Goal: Find specific page/section: Find specific page/section

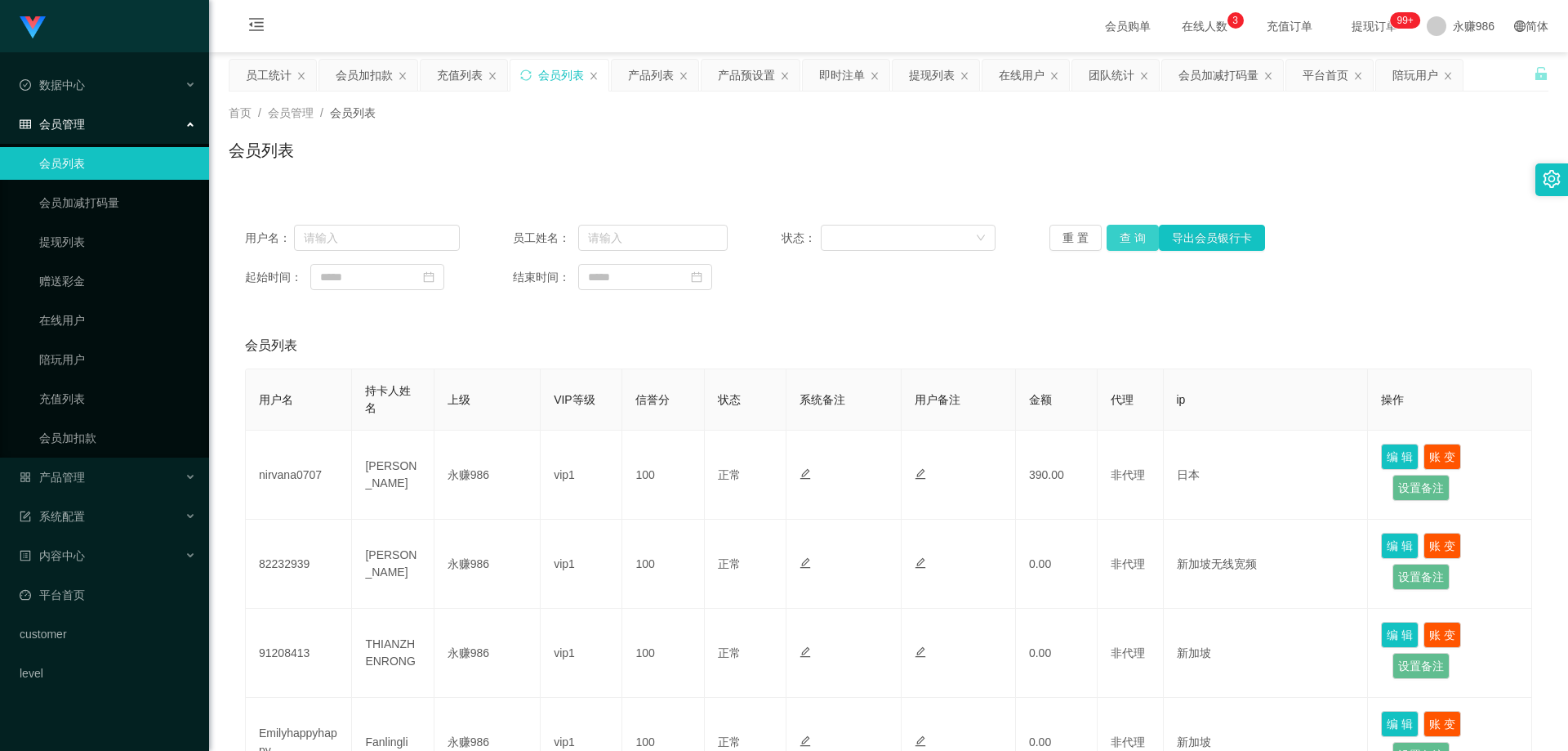
click at [1117, 238] on button "查 询" at bounding box center [1133, 238] width 52 height 26
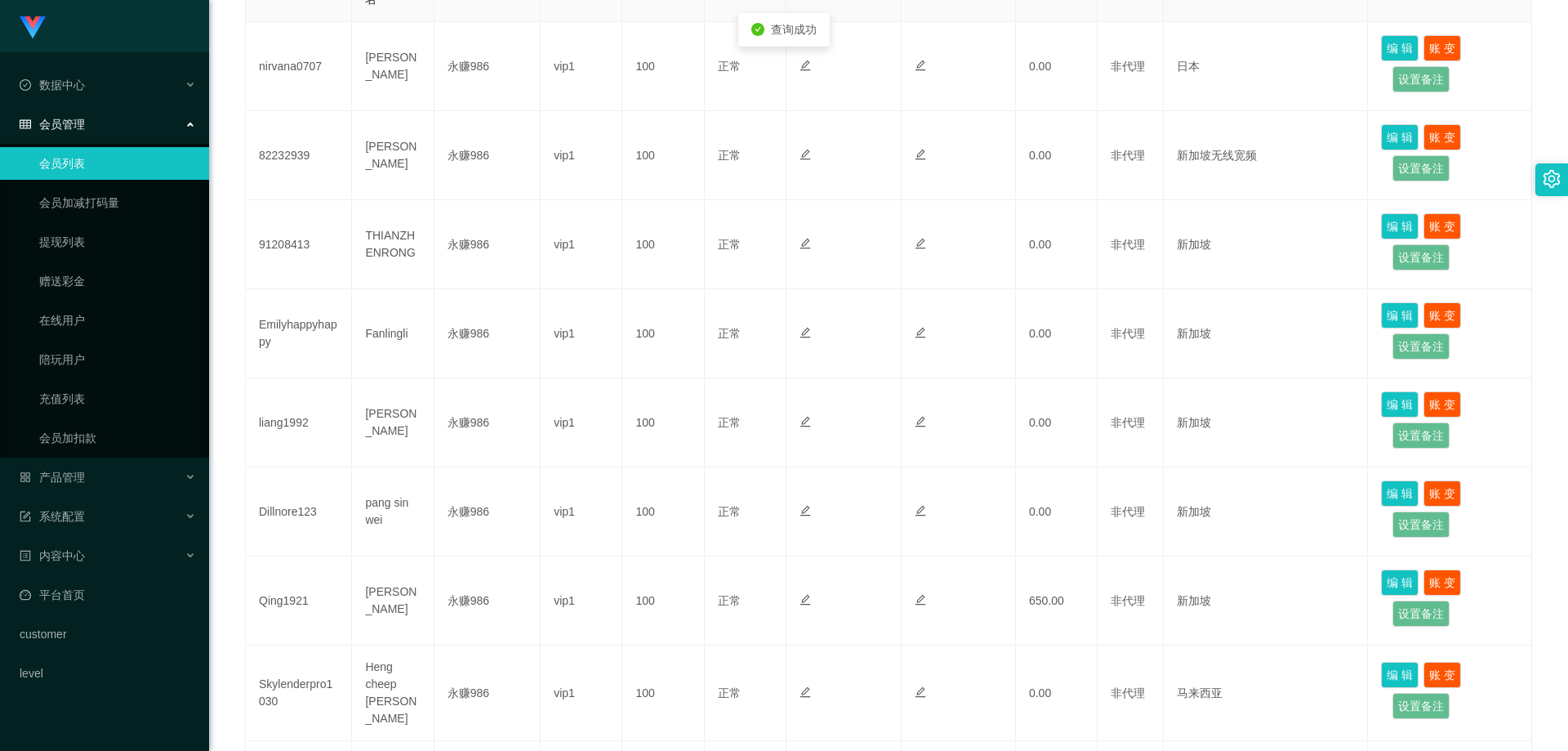
scroll to position [698, 0]
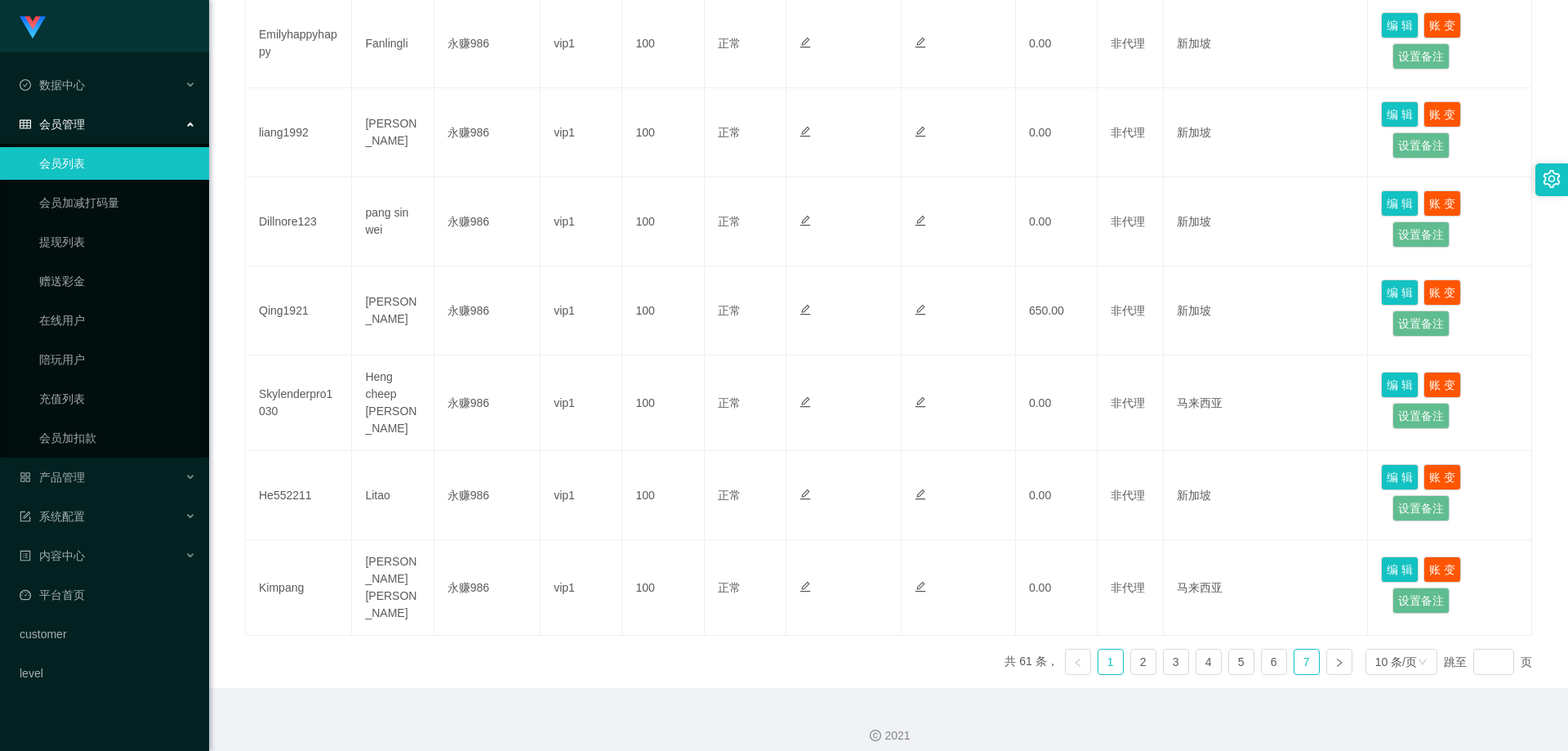
click at [1294, 649] on link "7" at bounding box center [1306, 661] width 25 height 25
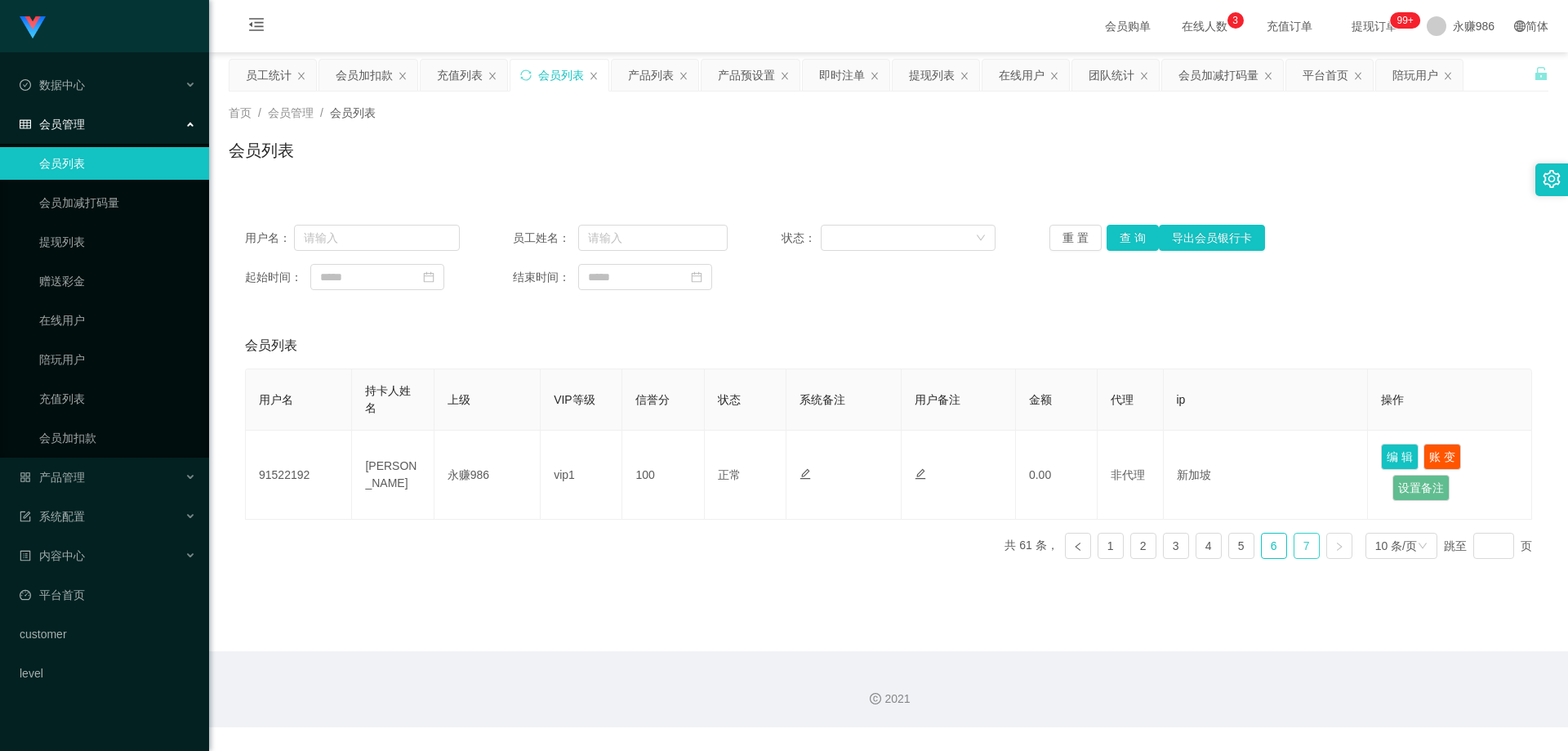
scroll to position [0, 0]
click at [1262, 539] on link "6" at bounding box center [1274, 545] width 25 height 25
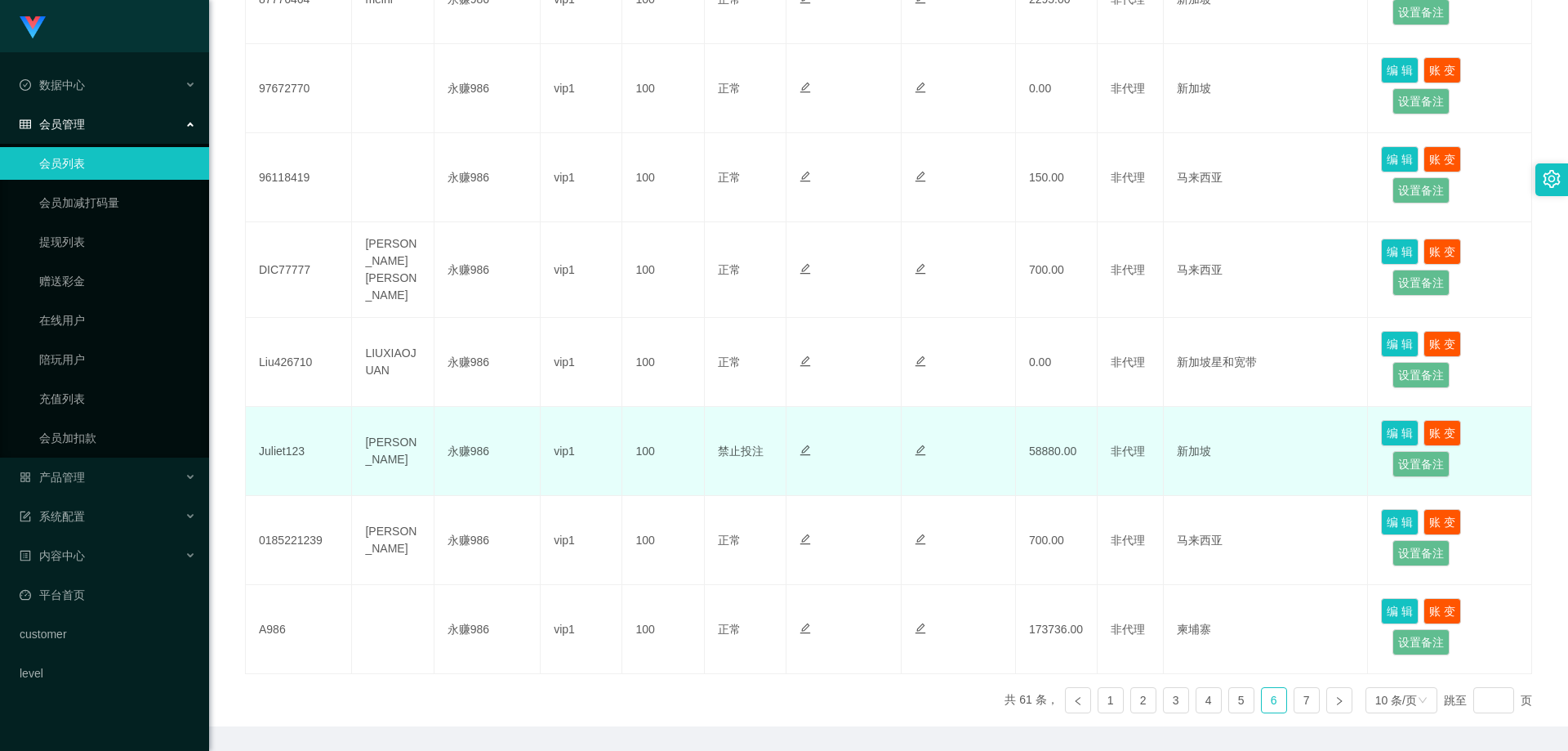
scroll to position [571, 0]
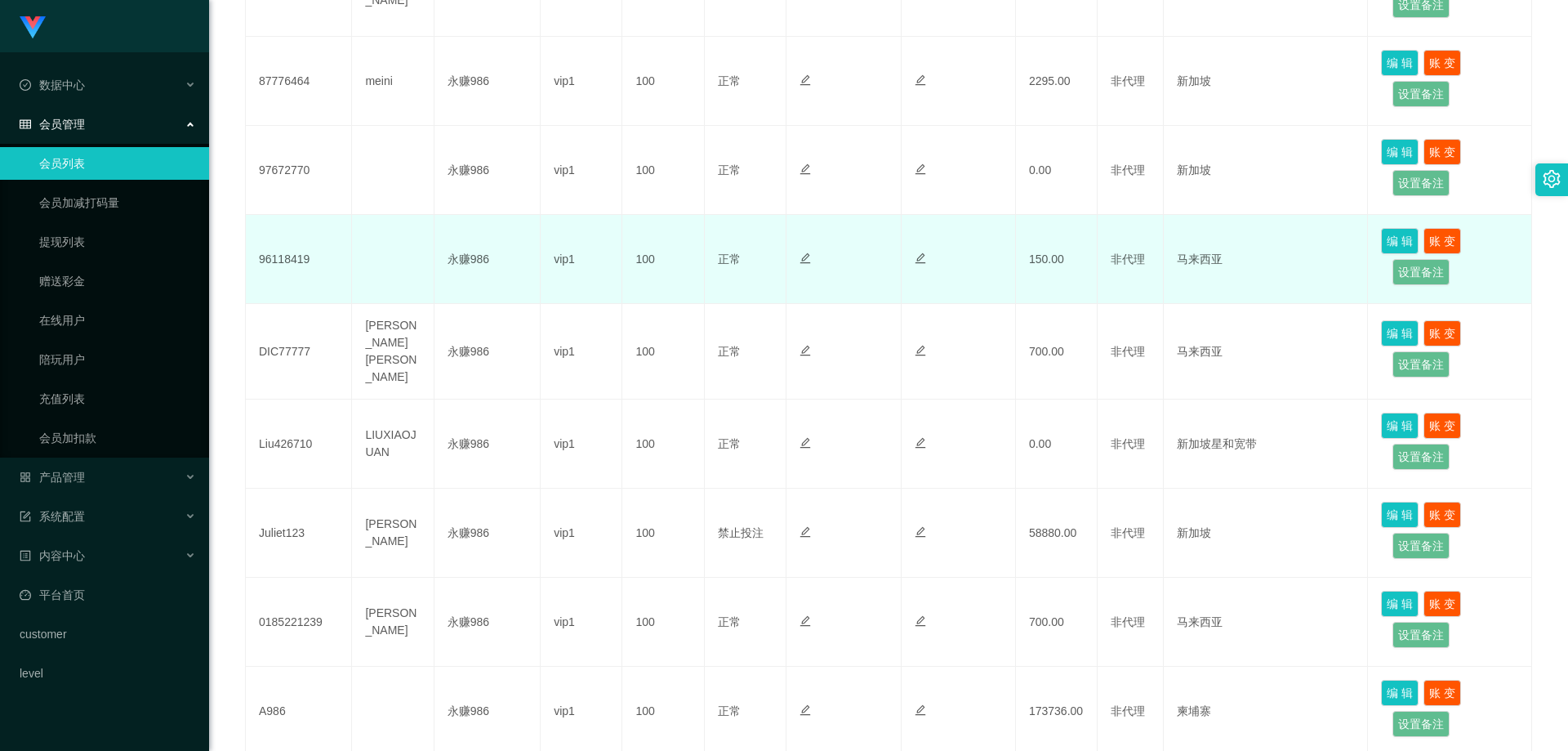
click at [474, 258] on td "永赚986" at bounding box center [487, 259] width 106 height 89
copy td "永赚986"
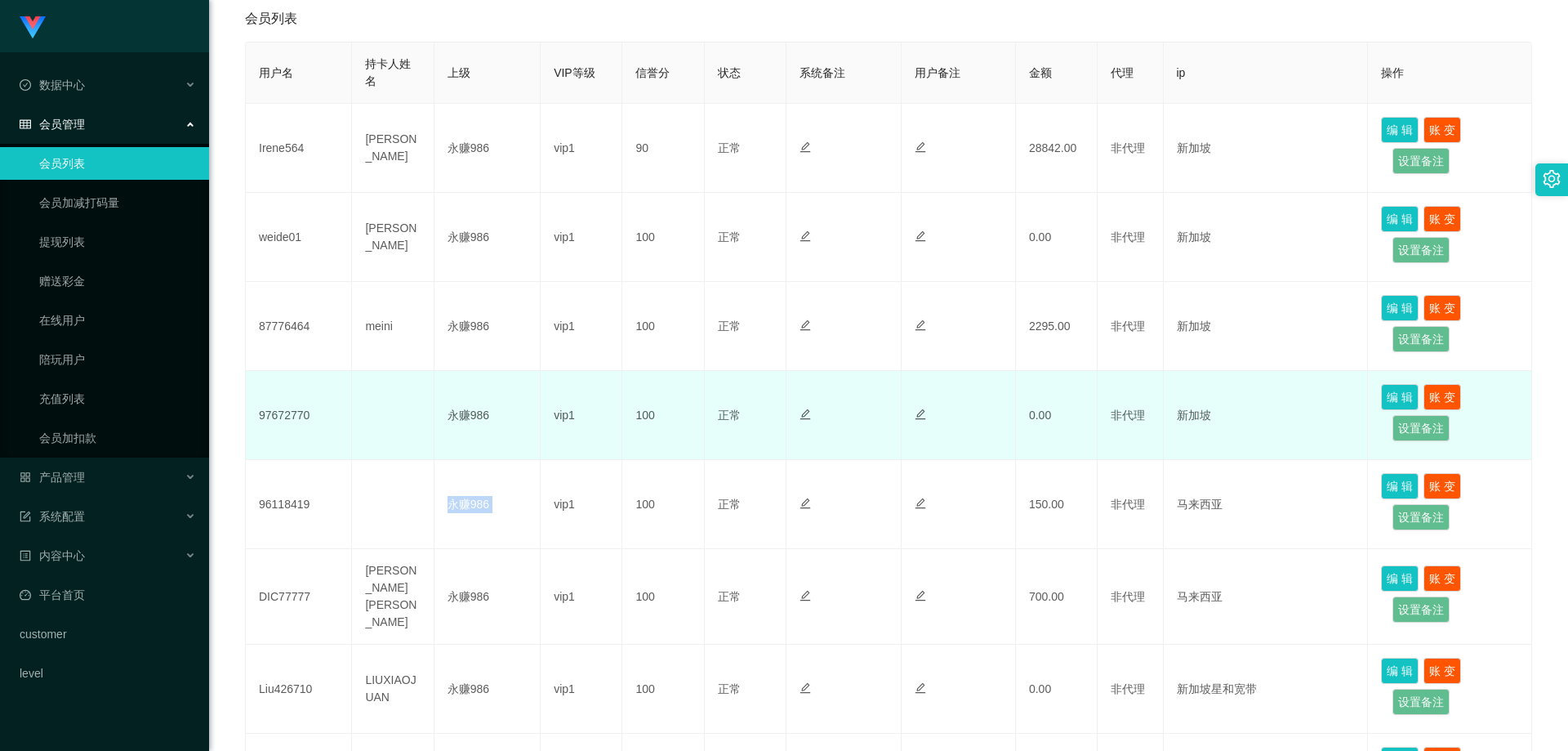
scroll to position [164, 0]
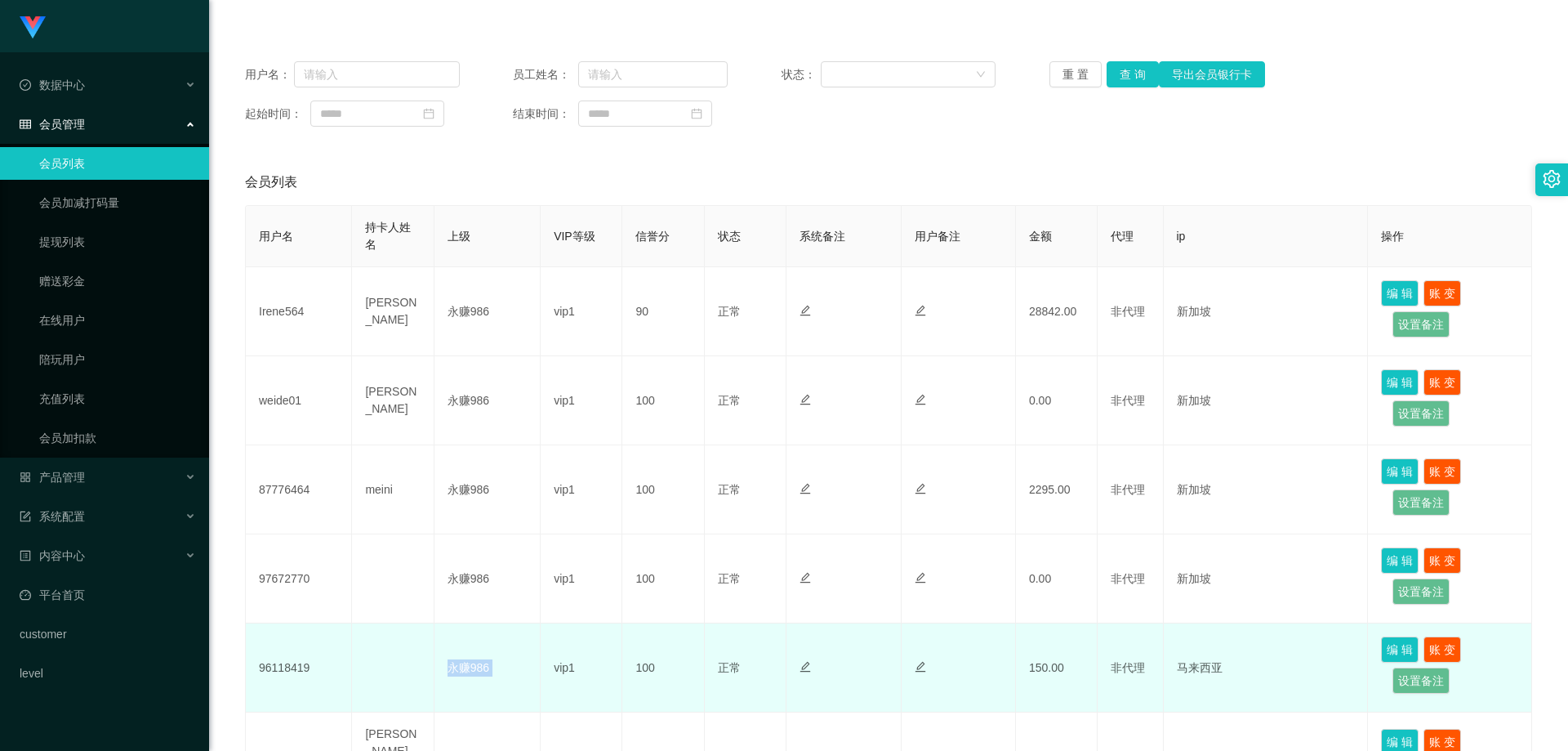
click at [312, 674] on td "96118419" at bounding box center [299, 667] width 106 height 89
click at [297, 664] on td "96118419" at bounding box center [299, 667] width 106 height 89
copy td "96118419"
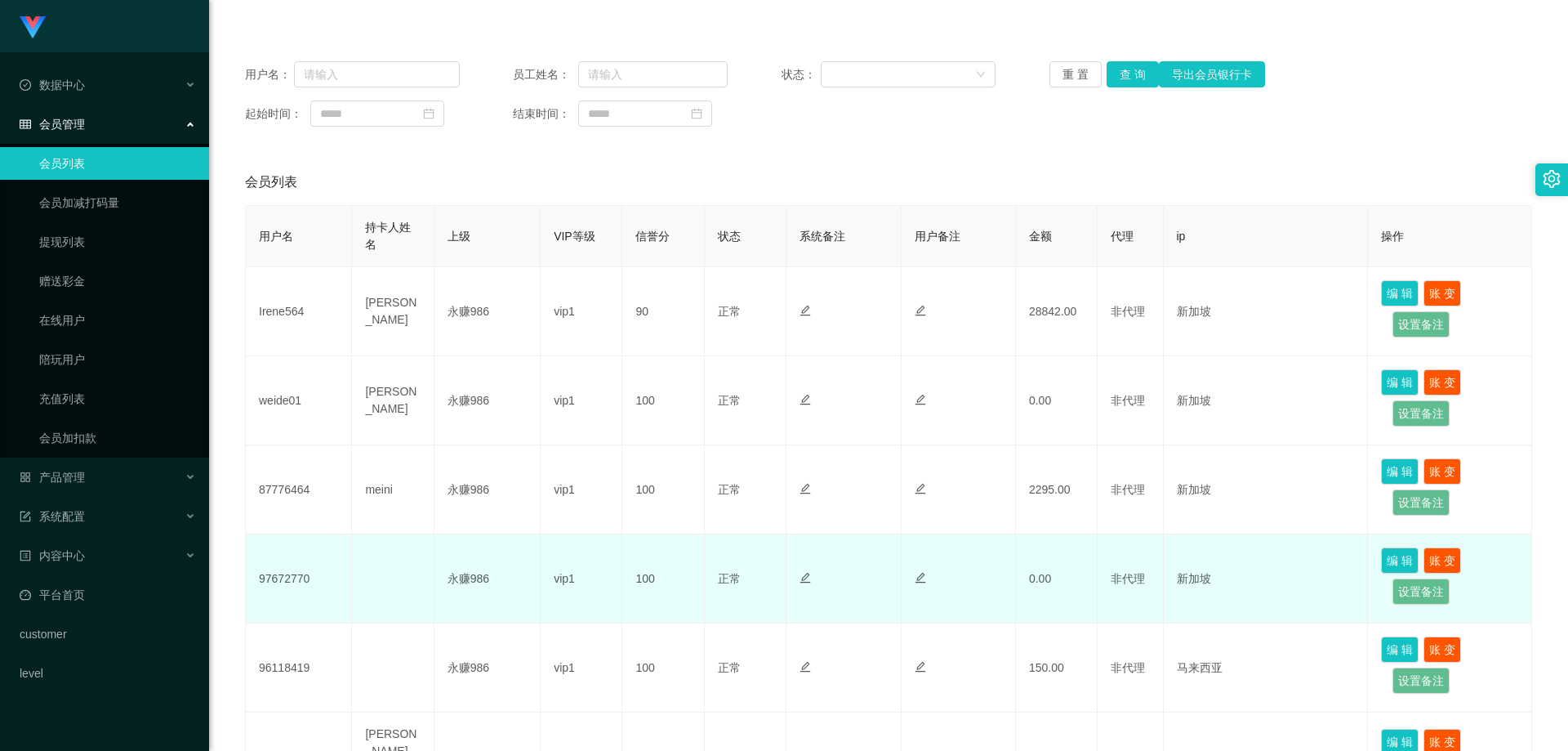
click at [848, 611] on td at bounding box center [844, 578] width 114 height 89
